Goal: Use online tool/utility: Utilize a website feature to perform a specific function

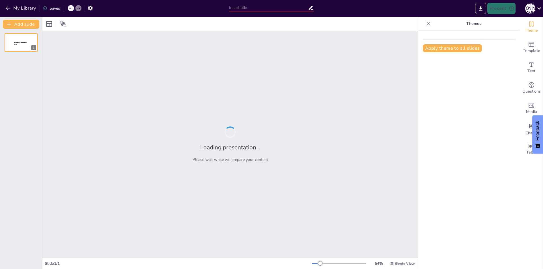
type input "Implementación del Diagrama de Clases UML en un Proyecto Java"
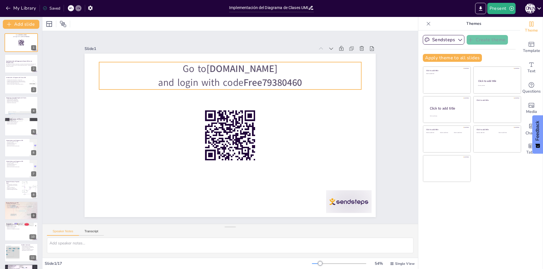
checkbox input "true"
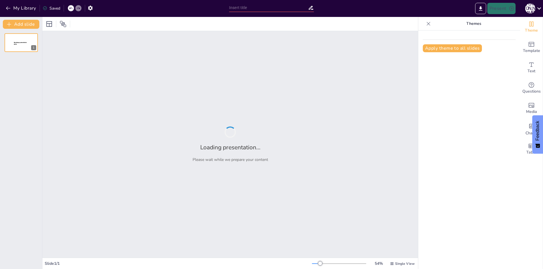
type input "Implementación del Diagrama de Clases UML en un Proyecto Java"
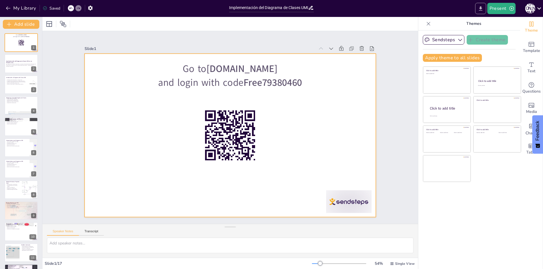
checkbox input "true"
